Goal: Information Seeking & Learning: Learn about a topic

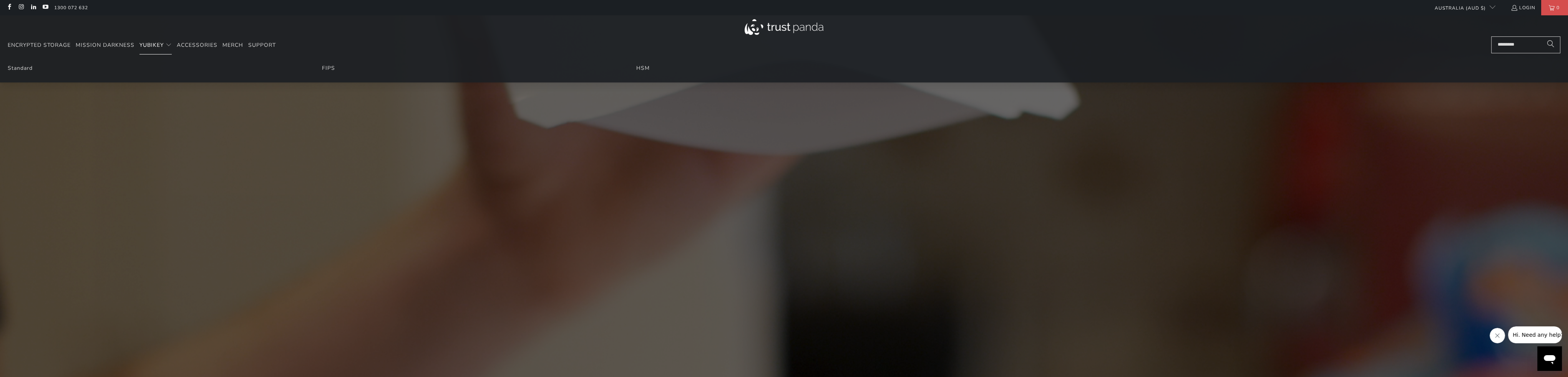
click at [153, 46] on span "YubiKey" at bounding box center [152, 45] width 24 height 7
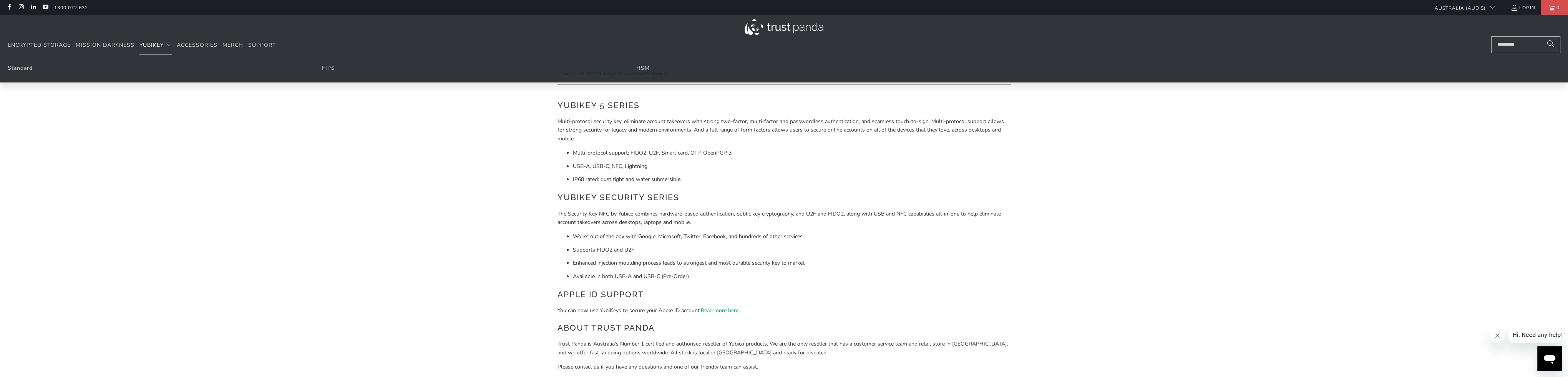
click at [153, 45] on span "YubiKey" at bounding box center [152, 45] width 24 height 7
click at [646, 69] on link "HSM" at bounding box center [643, 68] width 13 height 7
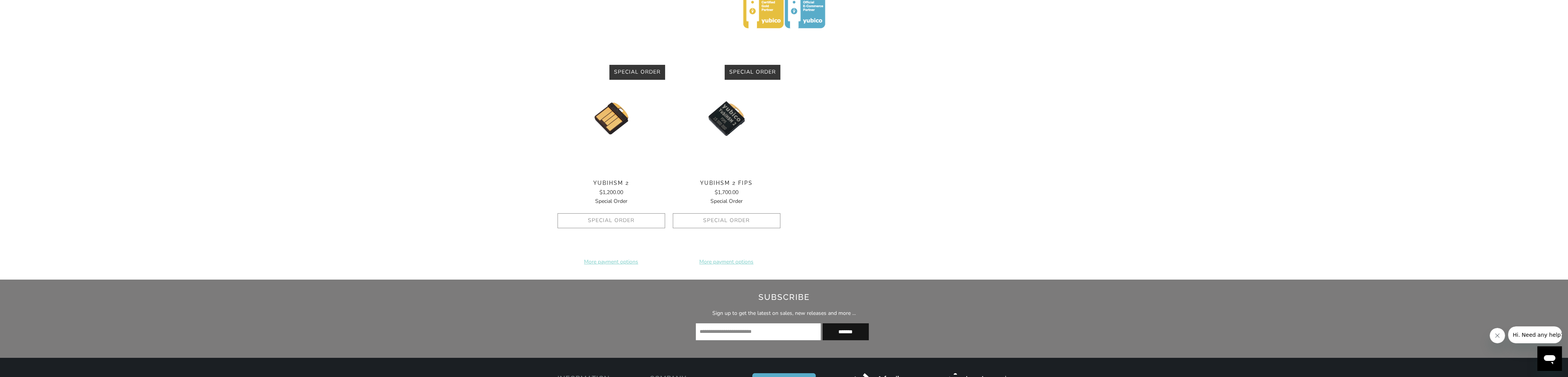
scroll to position [307, 0]
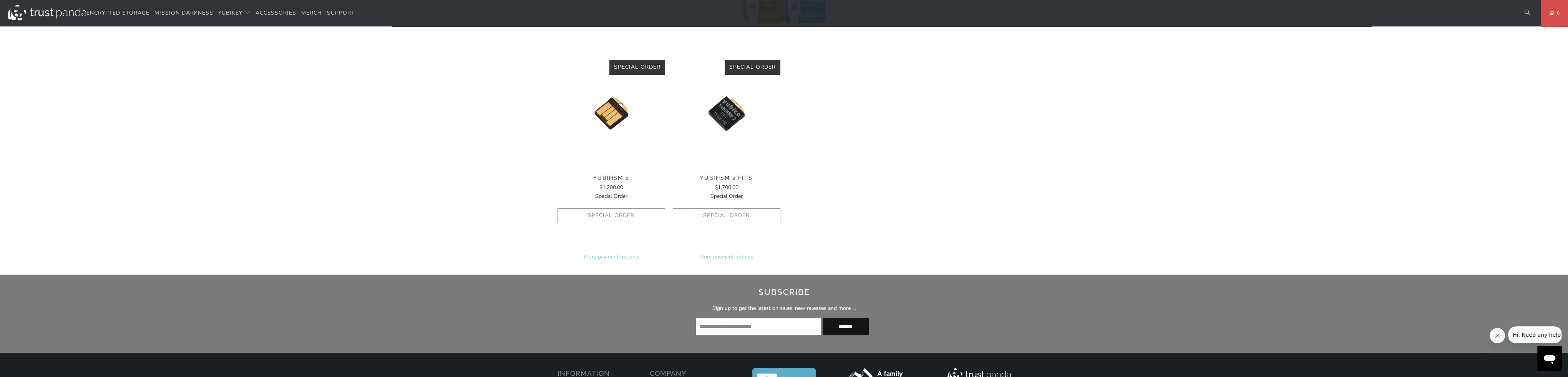
click at [612, 112] on img at bounding box center [611, 113] width 108 height 108
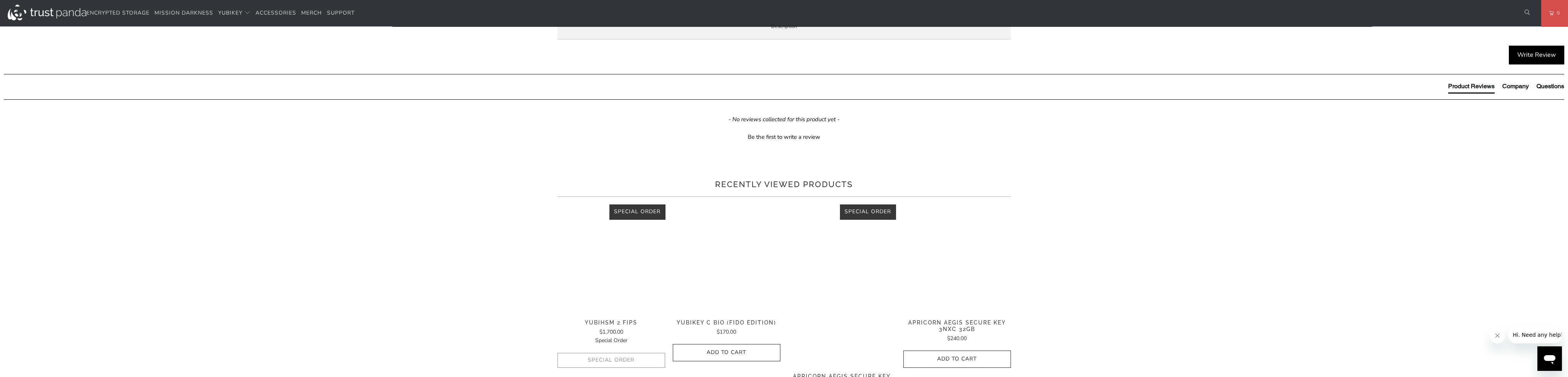
scroll to position [307, 0]
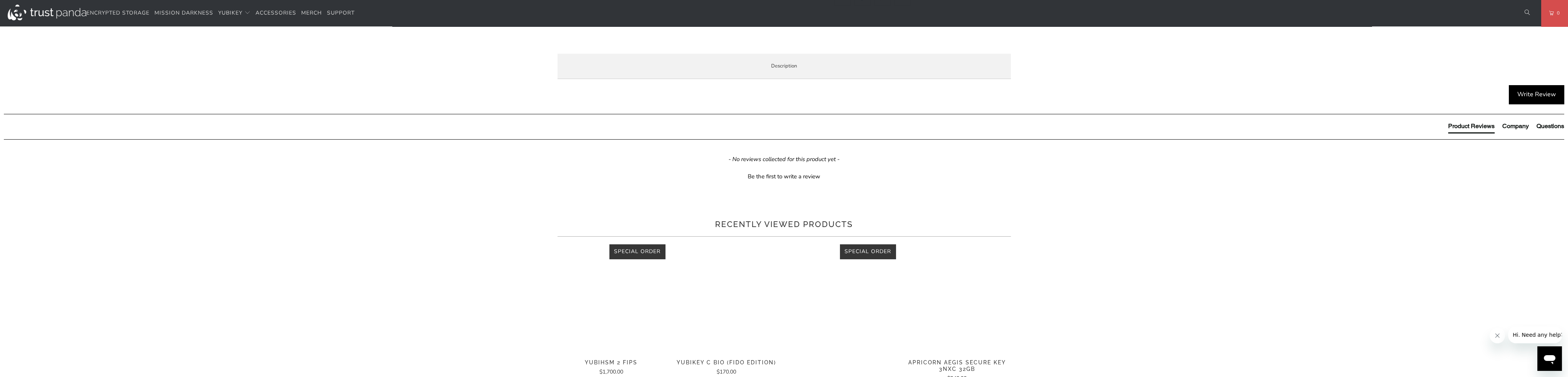
drag, startPoint x: 906, startPoint y: 166, endPoint x: 673, endPoint y: 163, distance: 233.0
click at [0, 0] on p "The YubiHSM 2 is a game changing hardware solution for protecting Certificate A…" at bounding box center [0, 0] width 0 height 0
drag, startPoint x: 757, startPoint y: 191, endPoint x: 575, endPoint y: 115, distance: 197.2
click at [0, 0] on p "The YubiHSM 2 is a game changing hardware solution for protecting Certificate A…" at bounding box center [0, 0] width 0 height 0
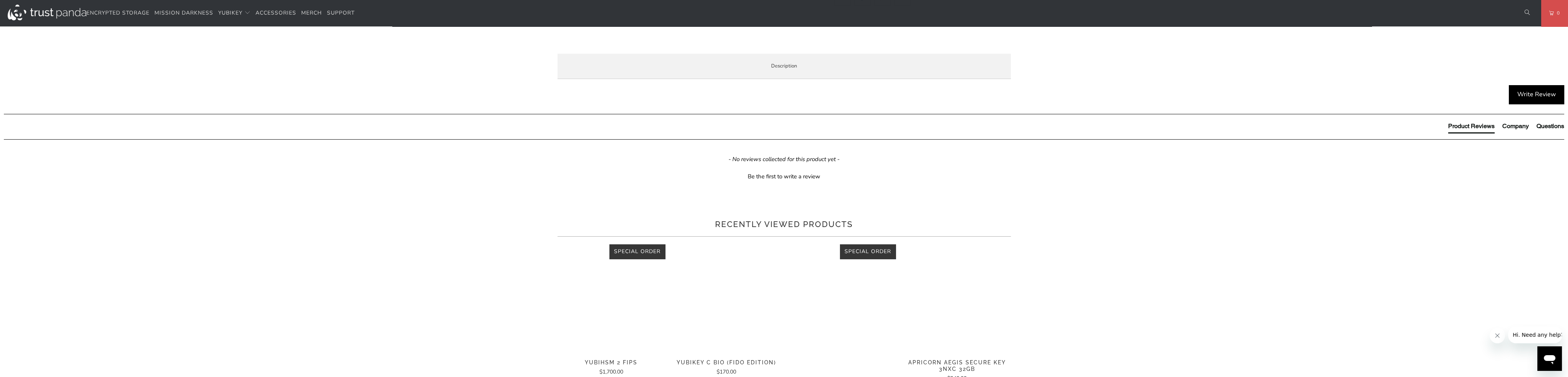
copy p "The YubiHSM 2 is a game changing hardware solution for protecting Certificate A…"
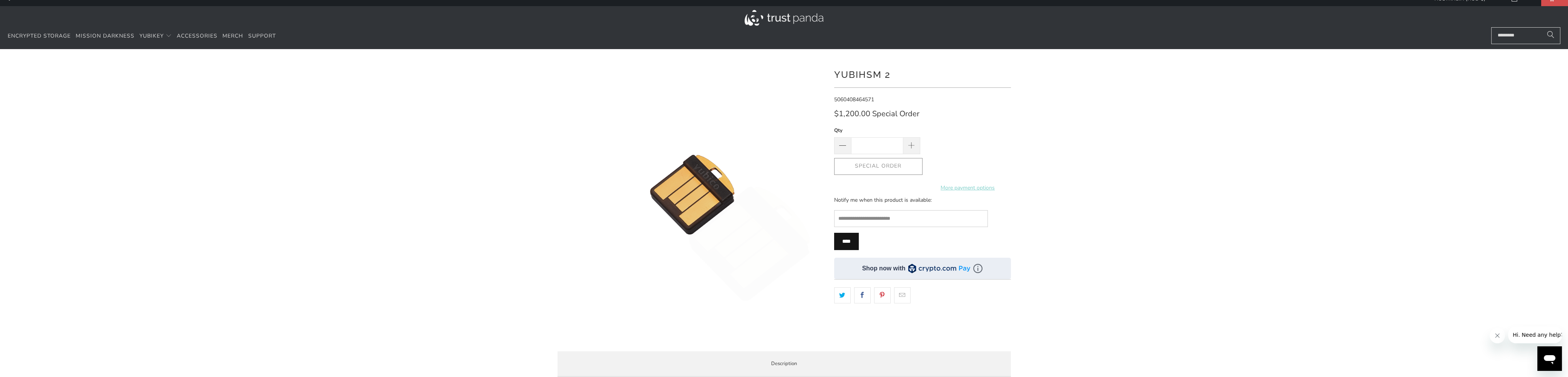
scroll to position [0, 0]
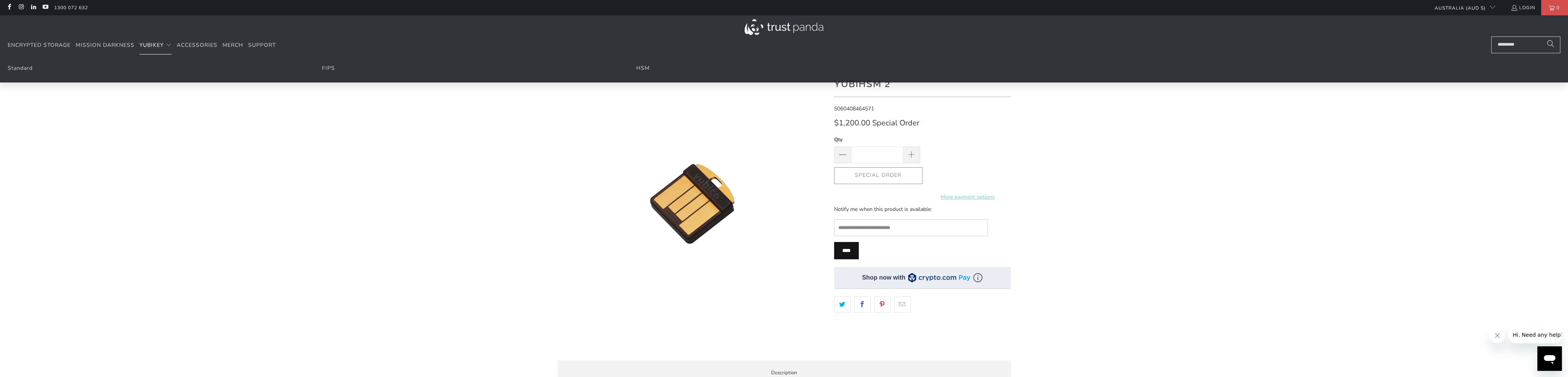
click at [153, 43] on span "YubiKey" at bounding box center [152, 45] width 24 height 7
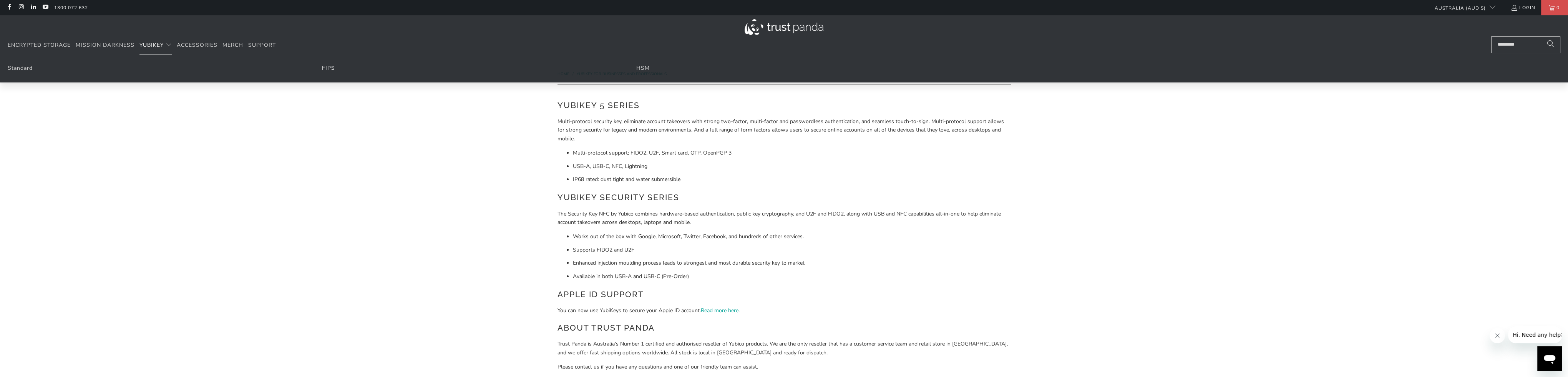
click at [323, 69] on link "FIPS" at bounding box center [328, 68] width 13 height 7
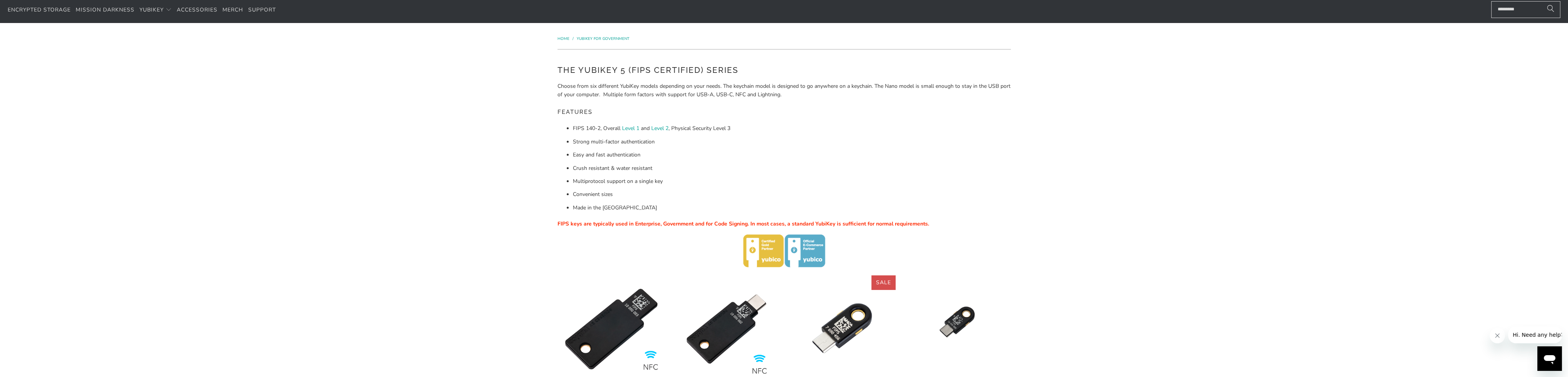
scroll to position [38, 0]
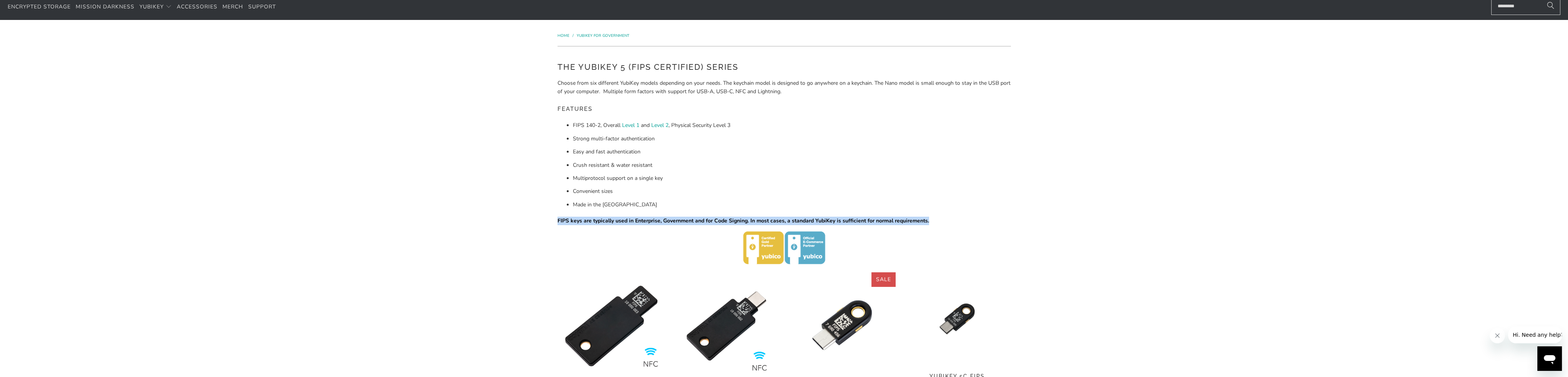
drag, startPoint x: 557, startPoint y: 222, endPoint x: 931, endPoint y: 221, distance: 374.0
click at [931, 221] on p "FIPS keys are typically used in Enterprise, Government and for Code Signing. In…" at bounding box center [784, 221] width 453 height 9
copy span "FIPS keys are typically used in Enterprise, Government and for Code Signing. In…"
click at [753, 103] on h5 "Features" at bounding box center [784, 109] width 453 height 14
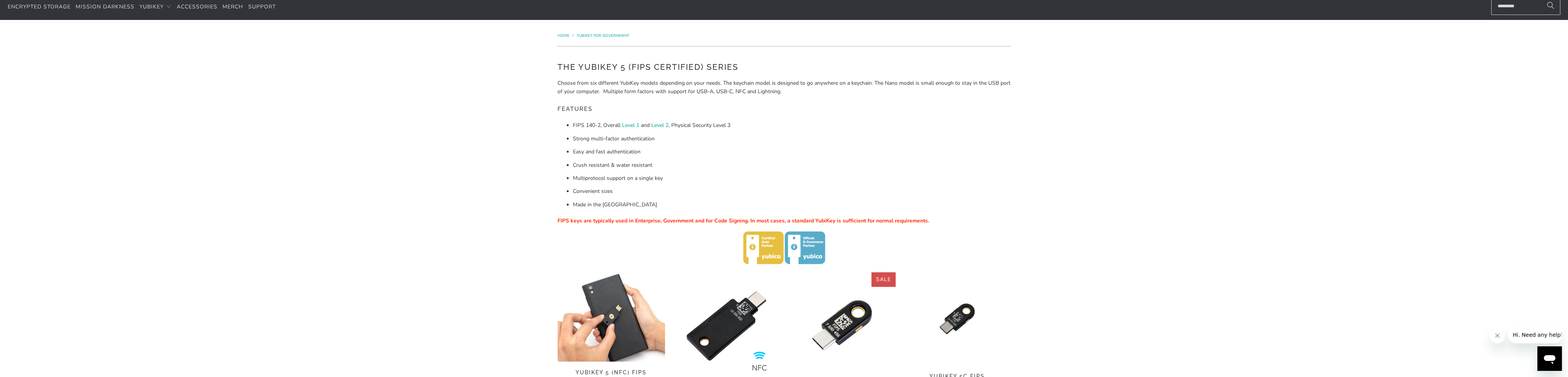
click at [611, 319] on img at bounding box center [611, 317] width 108 height 89
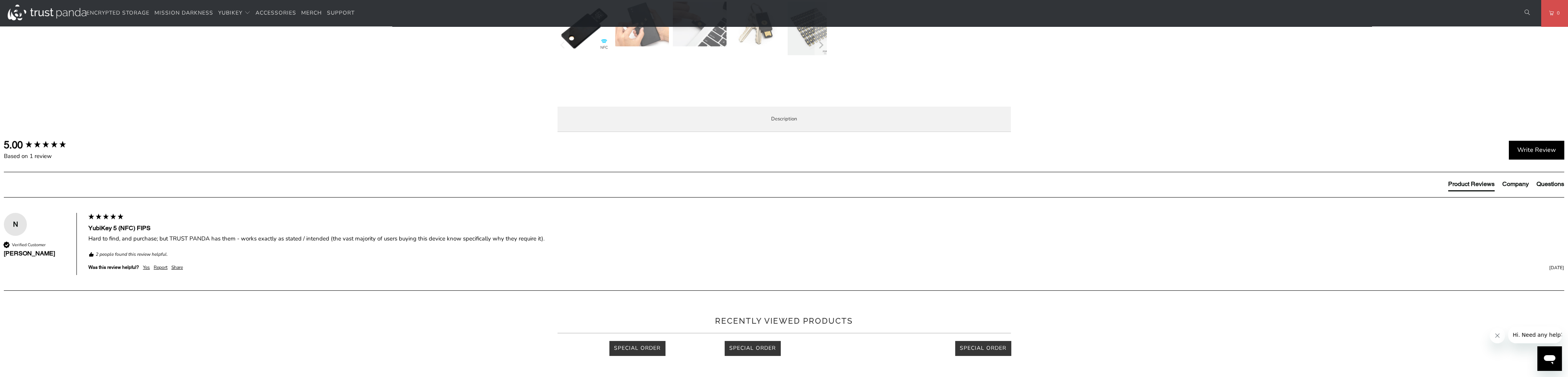
scroll to position [345, 0]
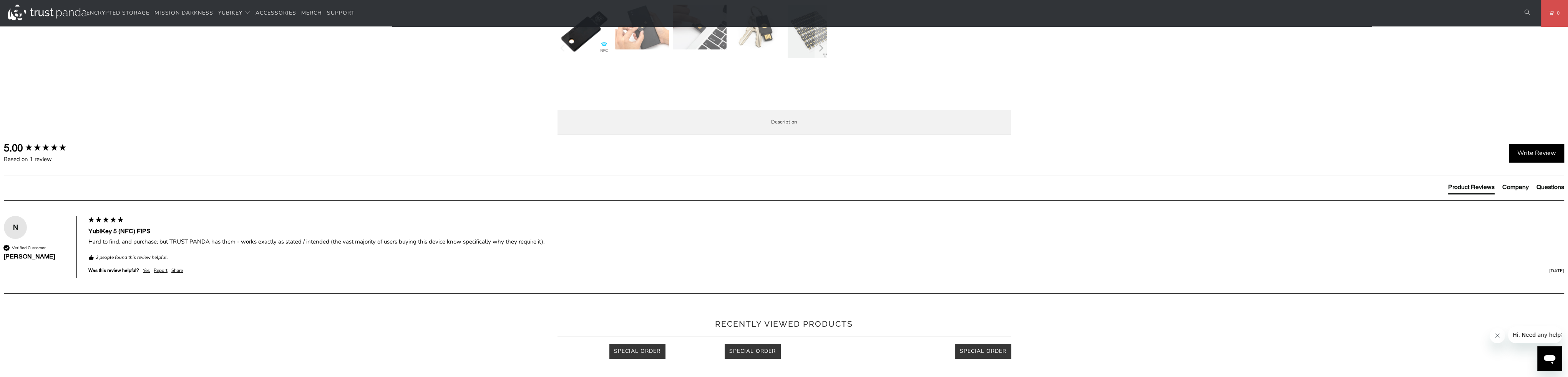
click at [0, 0] on span "Enterprise and Government" at bounding box center [0, 0] width 0 height 0
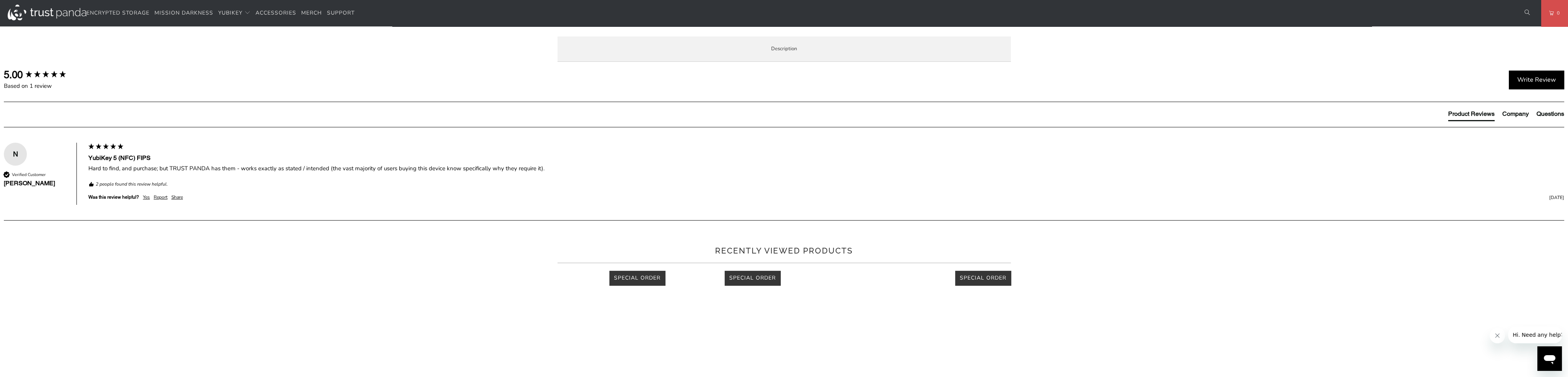
scroll to position [422, 0]
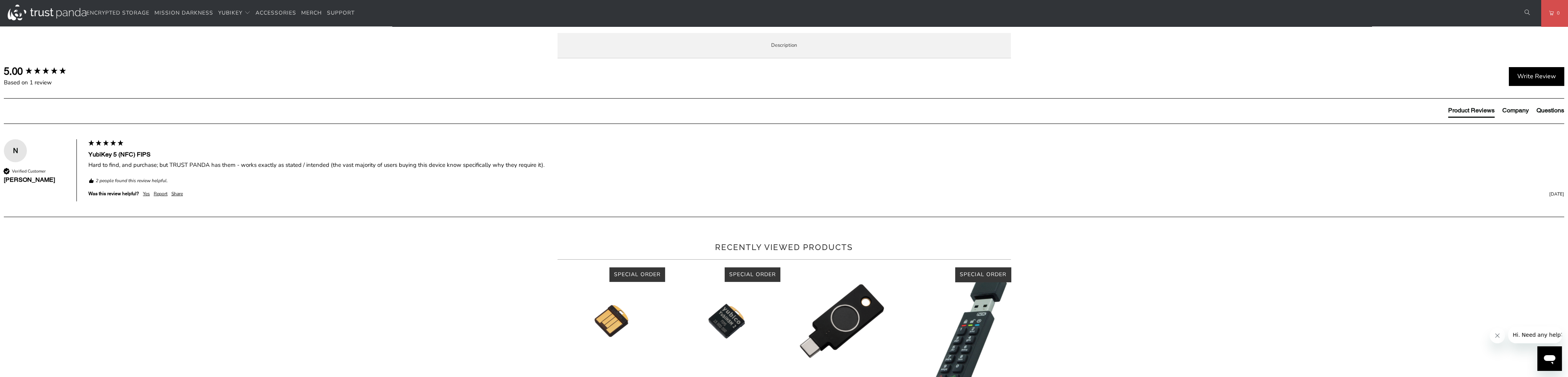
click at [0, 0] on span "Specifications" at bounding box center [0, 0] width 0 height 0
drag, startPoint x: 581, startPoint y: 160, endPoint x: 839, endPoint y: 343, distance: 316.3
click at [0, 0] on tbody "UPC/GTIN 5060408464229 USB Type USB-A NFC-enabled Yes Authentication Methods St…" at bounding box center [0, 0] width 0 height 0
click at [0, 0] on td "RSA 2048, ECC p256, ECC p384" at bounding box center [0, 0] width 0 height 0
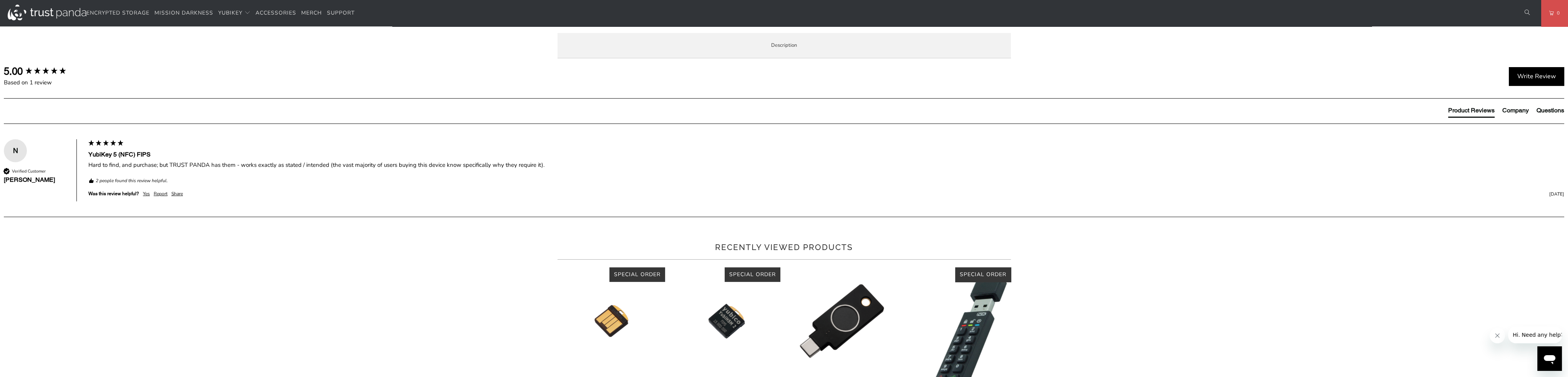
click at [0, 0] on td "Binance, Cointree and more" at bounding box center [0, 0] width 0 height 0
click at [0, 0] on strong "Identity & Access Management" at bounding box center [0, 0] width 0 height 0
click at [0, 0] on strong "Authentication Methods" at bounding box center [0, 0] width 0 height 0
click at [0, 0] on span "Enterprise and Government" at bounding box center [0, 0] width 0 height 0
click at [0, 0] on span "Overview" at bounding box center [0, 0] width 0 height 0
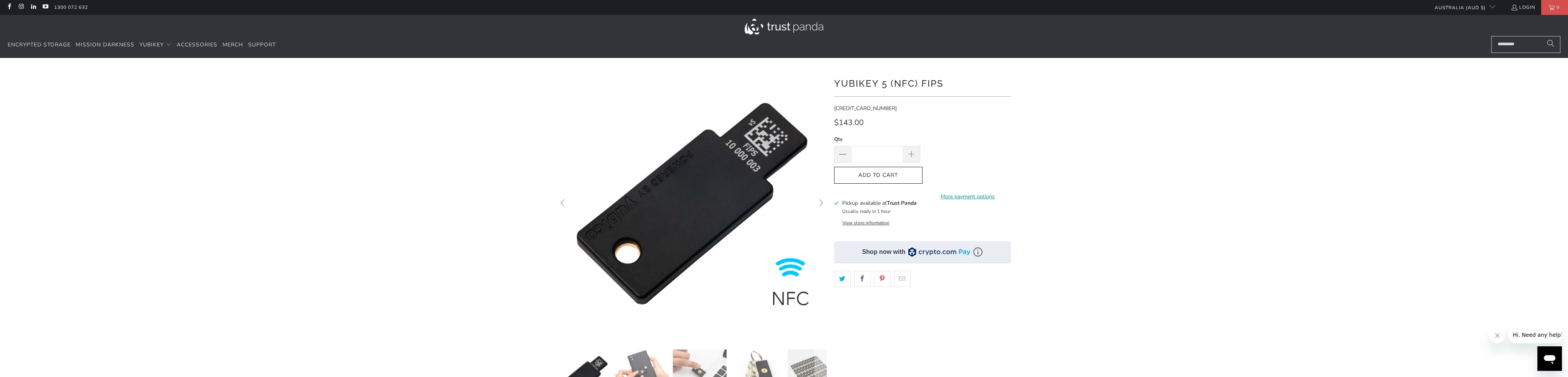
scroll to position [0, 0]
click at [765, 26] on img at bounding box center [783, 27] width 79 height 16
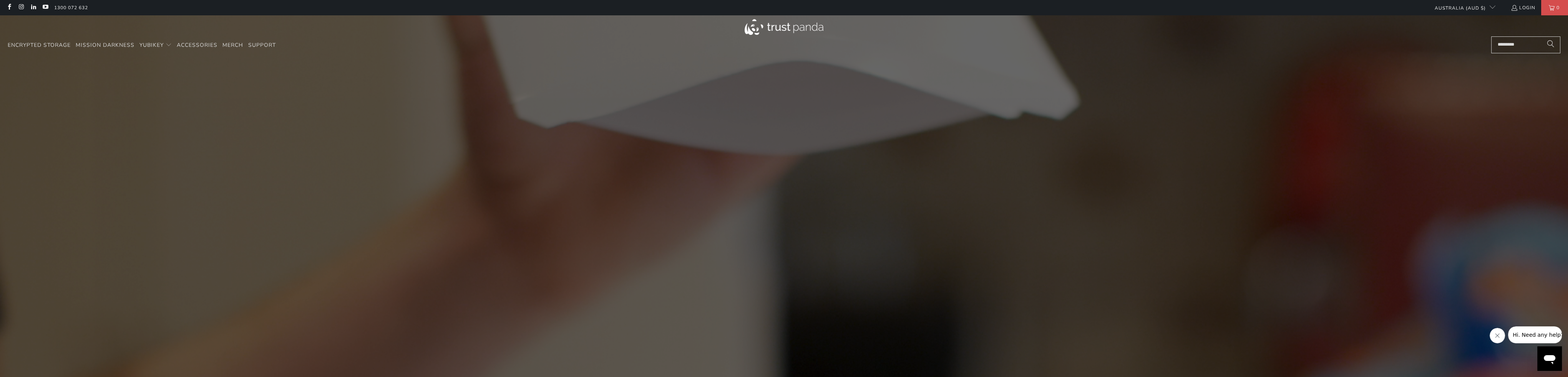
click at [765, 32] on img at bounding box center [783, 27] width 79 height 16
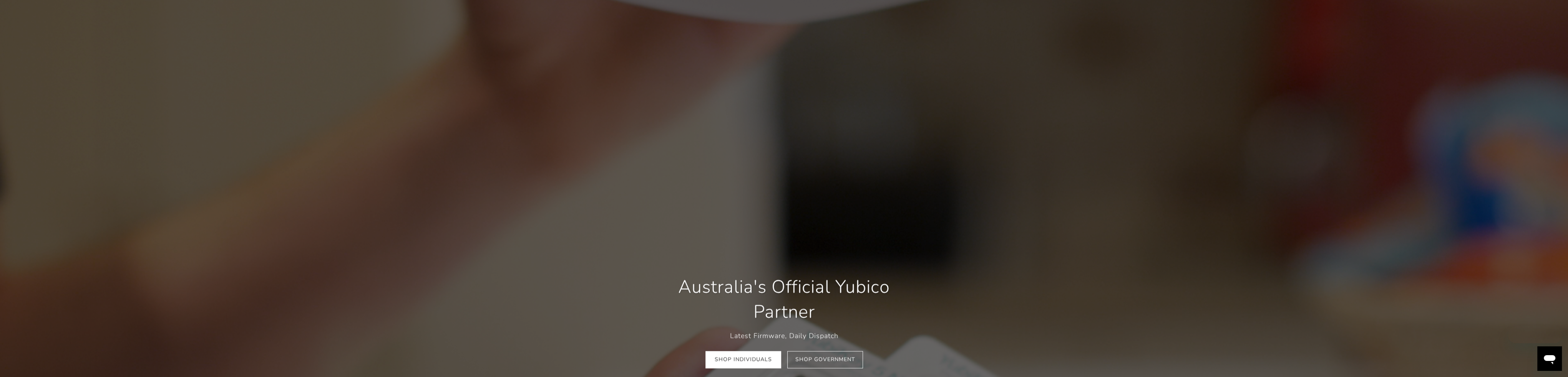
scroll to position [230, 0]
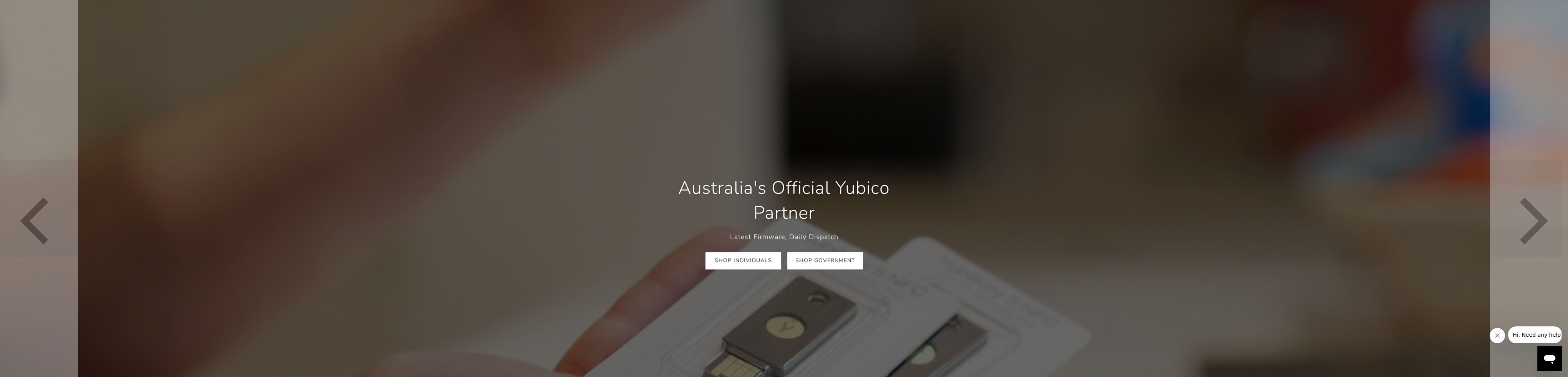
click at [810, 266] on link "Shop Government" at bounding box center [825, 261] width 75 height 17
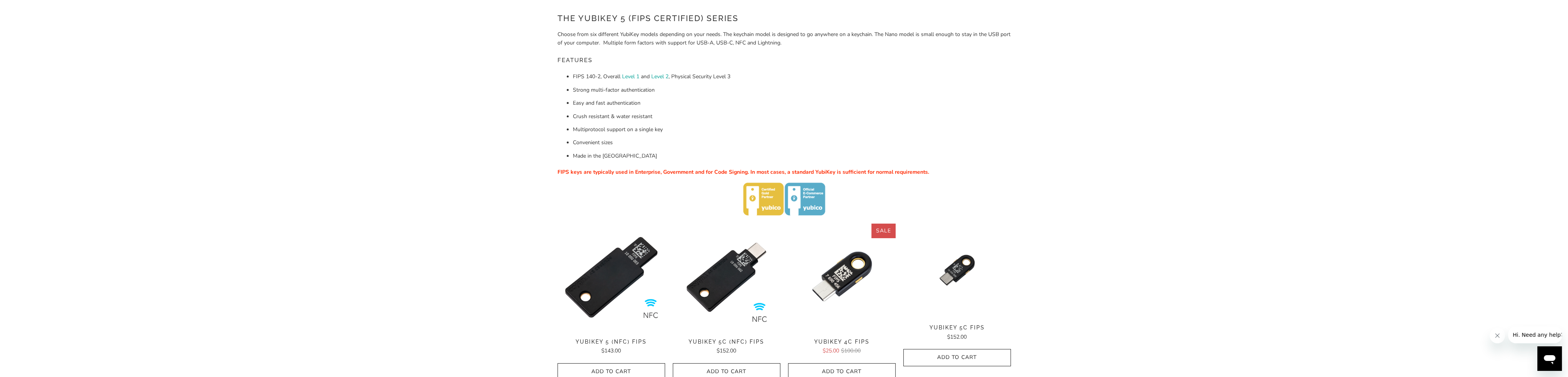
scroll to position [115, 0]
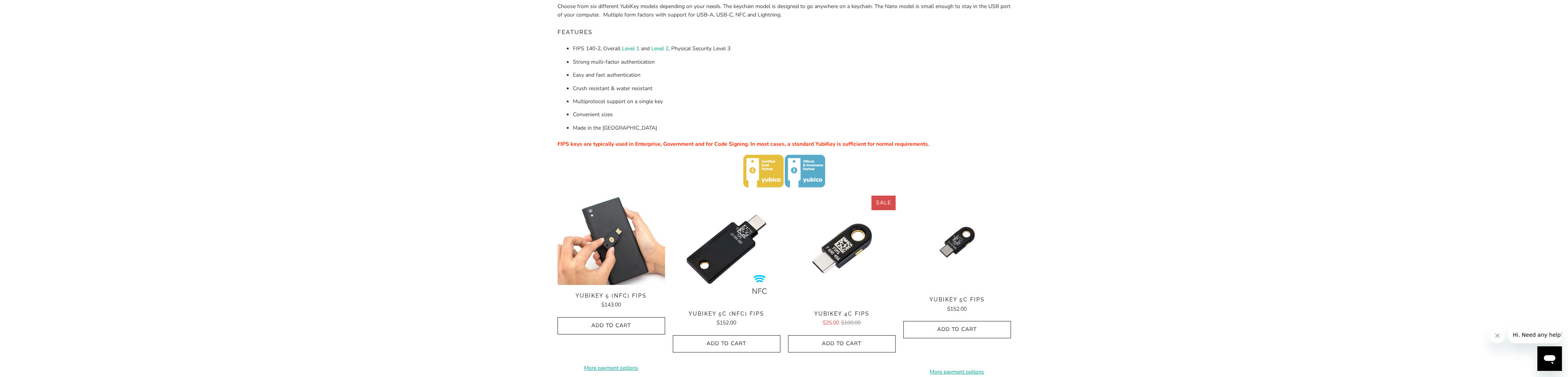
click at [612, 255] on img at bounding box center [611, 240] width 108 height 89
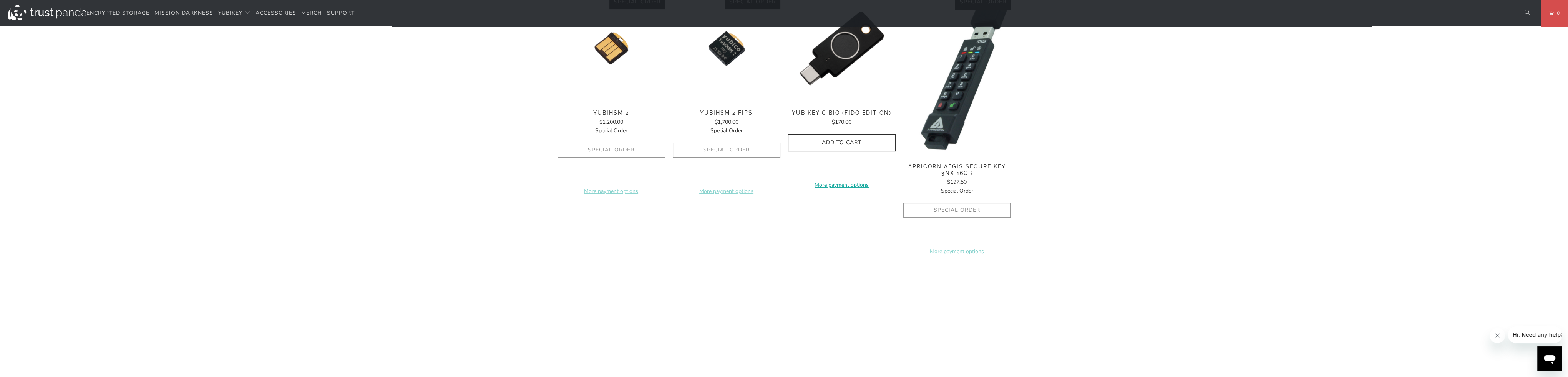
scroll to position [691, 0]
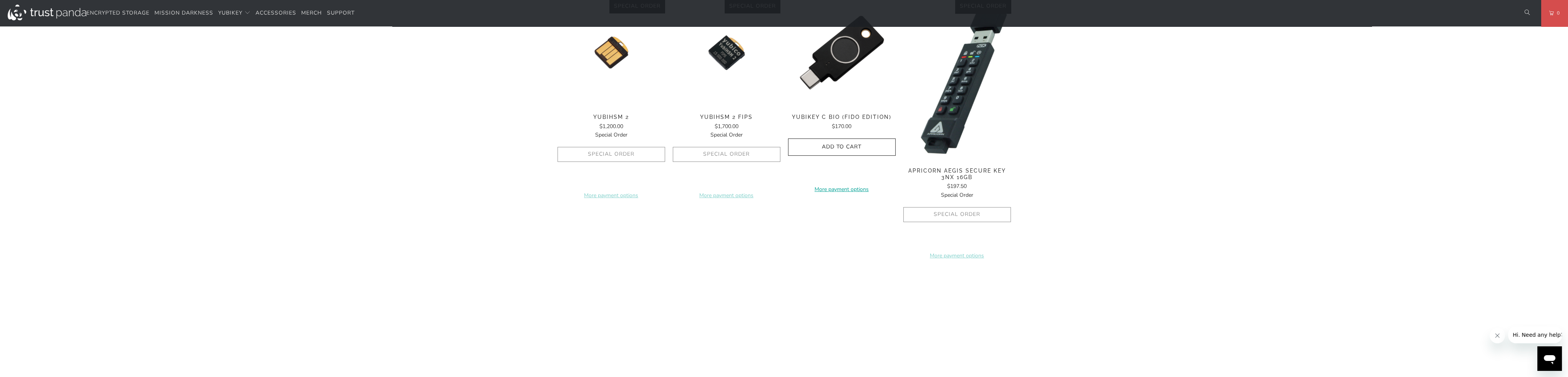
drag, startPoint x: 576, startPoint y: 230, endPoint x: 607, endPoint y: 244, distance: 34.0
click at [0, 0] on div "The YubiKey 5 FIPS Series is a hardware based authentication solution that prov…" at bounding box center [0, 0] width 0 height 0
click at [0, 0] on p "Strong Authentication The YubiKey offers superior security by combining hardwar…" at bounding box center [0, 0] width 0 height 0
drag, startPoint x: 574, startPoint y: 230, endPoint x: 593, endPoint y: 241, distance: 22.0
click at [0, 0] on div "The YubiKey 5 FIPS Series is a hardware based authentication solution that prov…" at bounding box center [0, 0] width 0 height 0
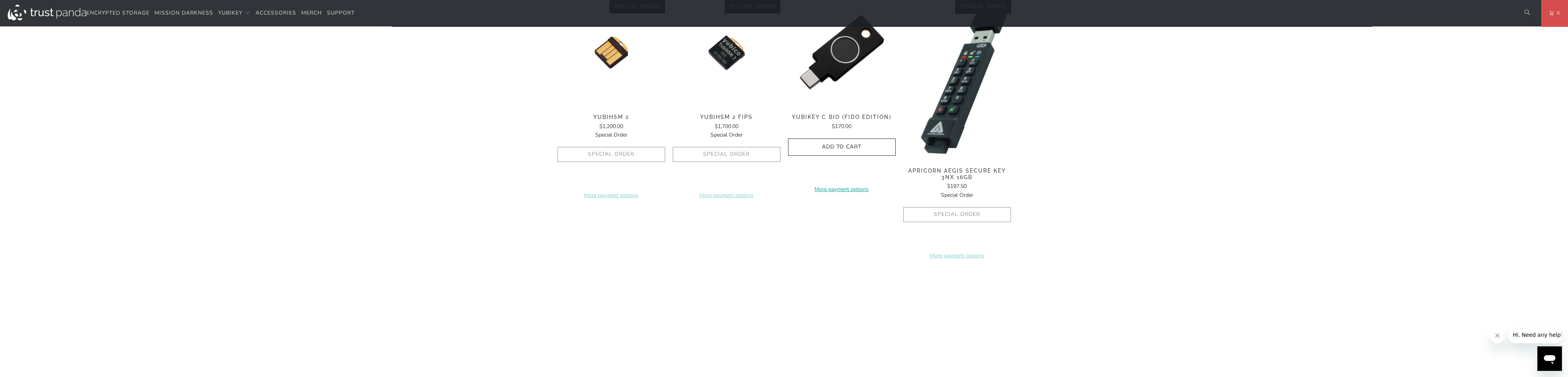
copy p "The YubiKey FIPS Series enables government agencies and regulated industries to…"
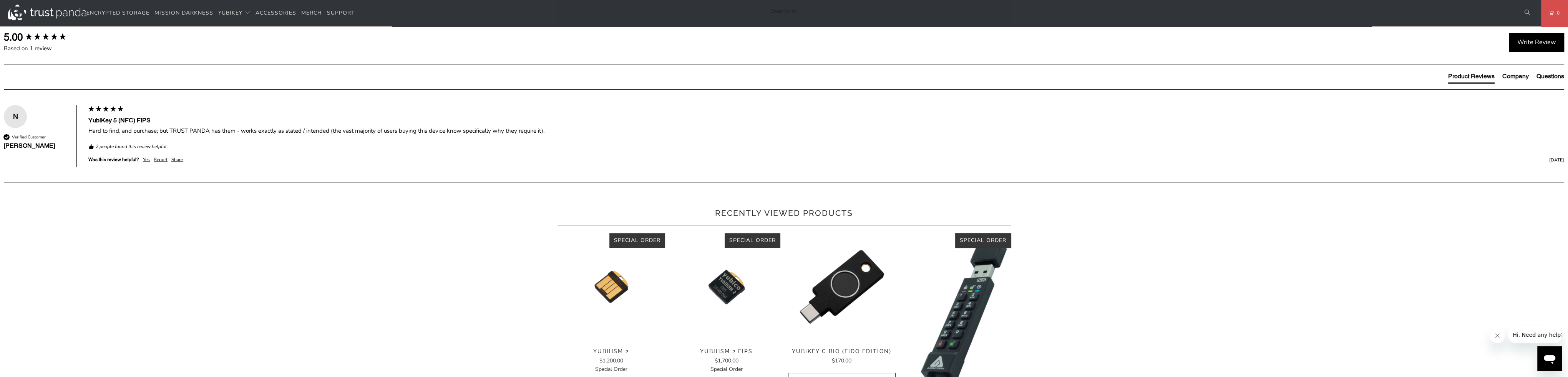
scroll to position [460, 0]
